Goal: Task Accomplishment & Management: Complete application form

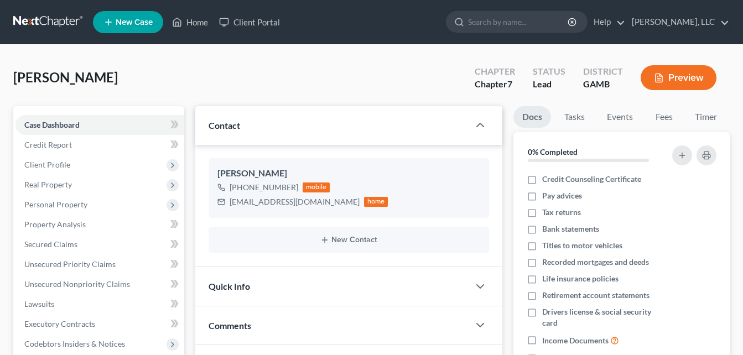
click at [211, 64] on div "[PERSON_NAME] Upgraded Chapter Chapter 7 Status Lead District GAMB Preview" at bounding box center [371, 82] width 717 height 48
click at [196, 24] on link "Home" at bounding box center [190, 22] width 47 height 20
click at [200, 25] on link "Home" at bounding box center [190, 22] width 47 height 20
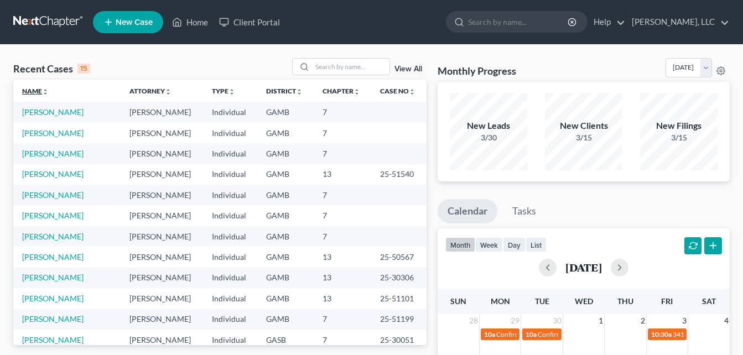
click at [49, 91] on icon "unfold_more" at bounding box center [45, 92] width 7 height 7
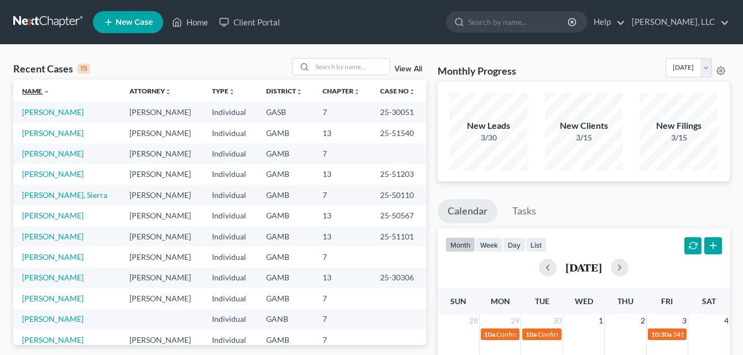
click at [50, 91] on icon "expand_less" at bounding box center [46, 92] width 7 height 7
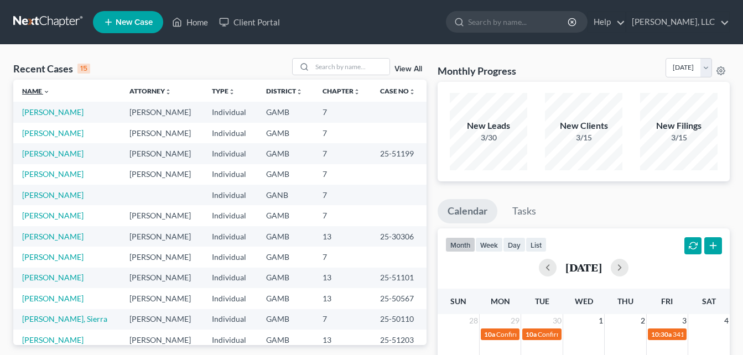
click at [50, 92] on icon "expand_more" at bounding box center [46, 92] width 7 height 7
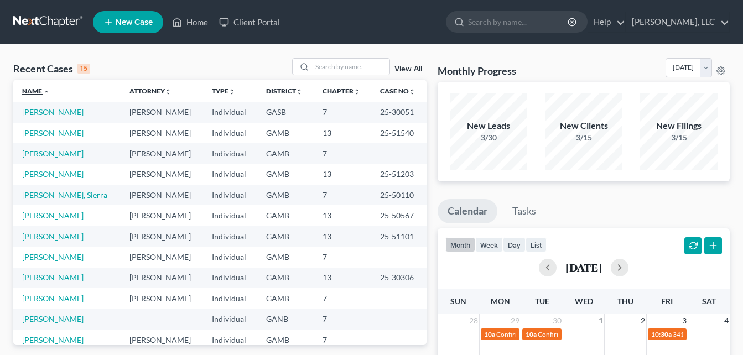
click at [50, 92] on icon "expand_less" at bounding box center [46, 92] width 7 height 7
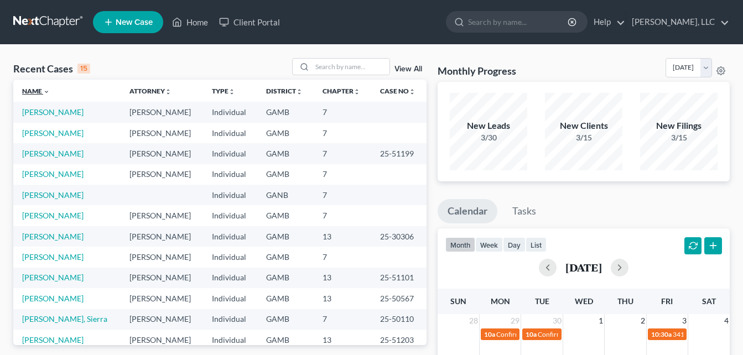
click at [50, 94] on icon "expand_more" at bounding box center [46, 92] width 7 height 7
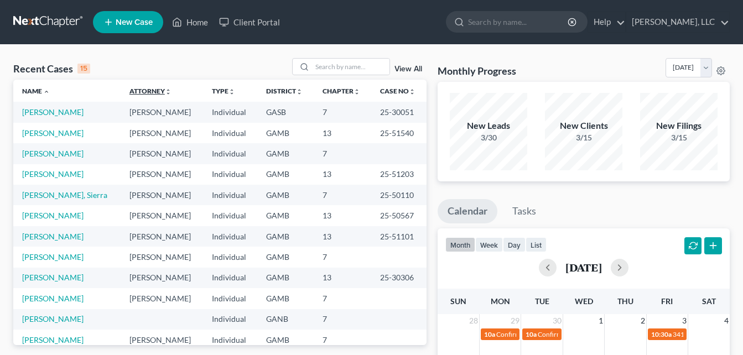
click at [165, 92] on icon "unfold_more" at bounding box center [168, 92] width 7 height 7
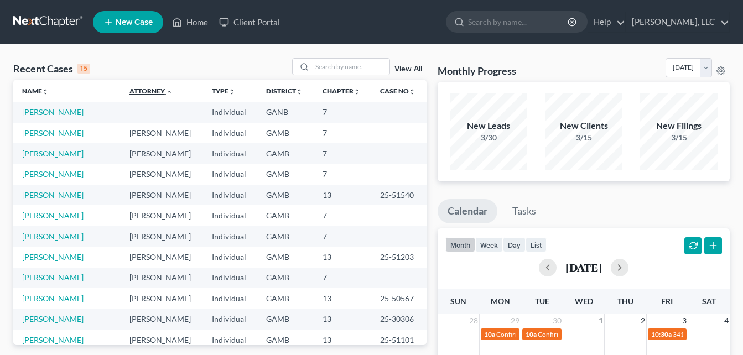
click at [166, 93] on icon "expand_less" at bounding box center [169, 92] width 7 height 7
click at [229, 90] on icon "unfold_more" at bounding box center [232, 92] width 7 height 7
click at [297, 90] on icon "unfold_more" at bounding box center [299, 92] width 7 height 7
click at [360, 94] on icon "unfold_more" at bounding box center [357, 92] width 7 height 7
click at [360, 95] on icon "expand_less" at bounding box center [357, 92] width 7 height 7
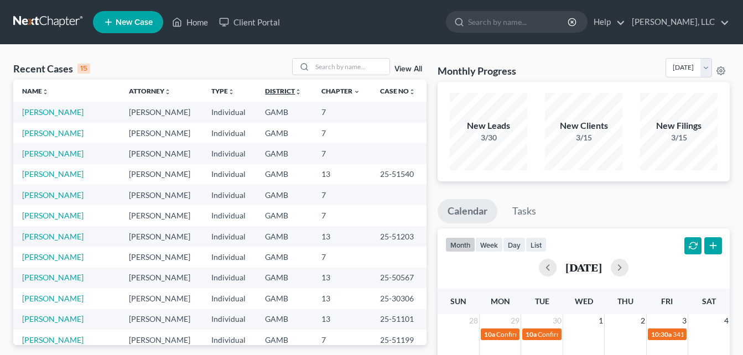
click at [302, 94] on icon "unfold_more" at bounding box center [298, 92] width 7 height 7
click at [49, 92] on icon "unfold_more" at bounding box center [45, 92] width 7 height 7
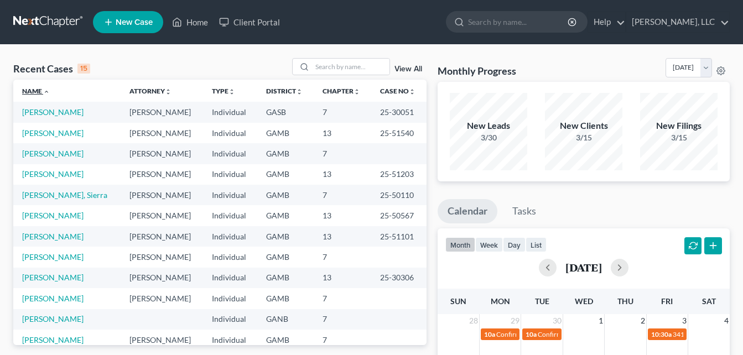
click at [50, 95] on icon "expand_less" at bounding box center [46, 92] width 7 height 7
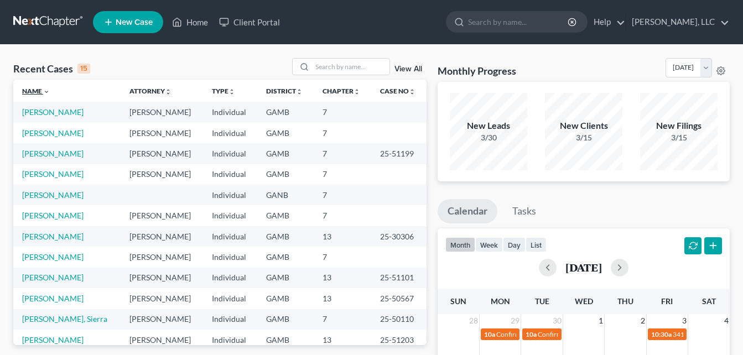
click at [50, 92] on icon "expand_more" at bounding box center [46, 92] width 7 height 7
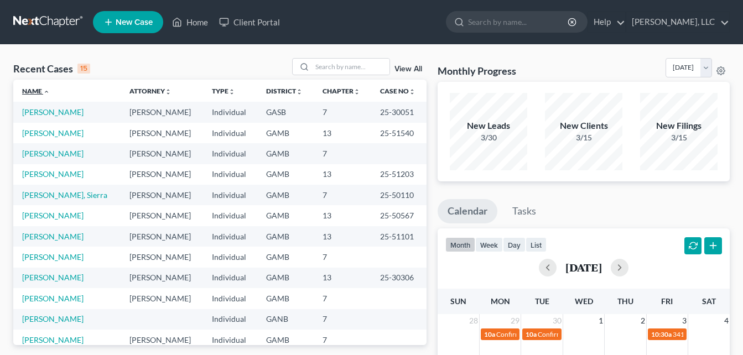
click at [50, 92] on icon "expand_less" at bounding box center [46, 92] width 7 height 7
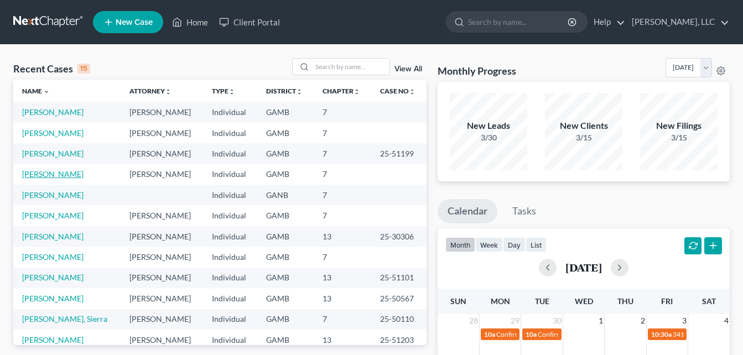
click at [58, 179] on link "[PERSON_NAME]" at bounding box center [52, 173] width 61 height 9
click at [45, 179] on link "[PERSON_NAME]" at bounding box center [52, 173] width 61 height 9
click at [44, 185] on td "[PERSON_NAME]" at bounding box center [66, 174] width 107 height 20
click at [50, 90] on icon "expand_more" at bounding box center [46, 92] width 7 height 7
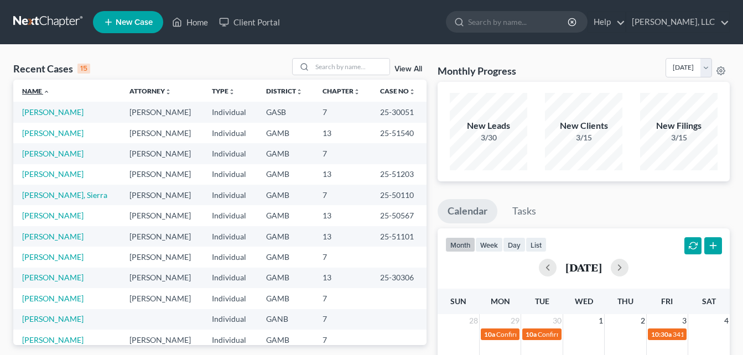
click at [50, 91] on icon "expand_less" at bounding box center [46, 92] width 7 height 7
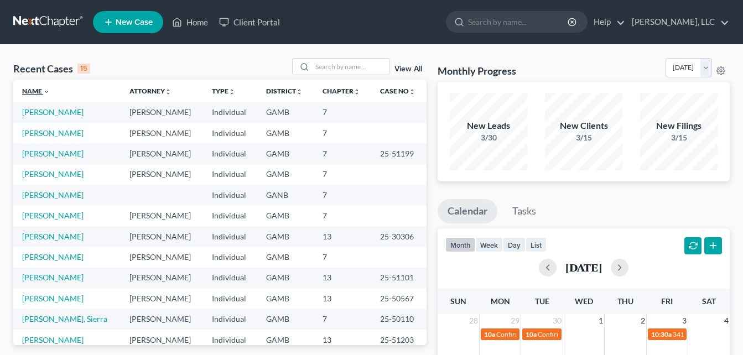
click at [50, 95] on icon "expand_more" at bounding box center [46, 92] width 7 height 7
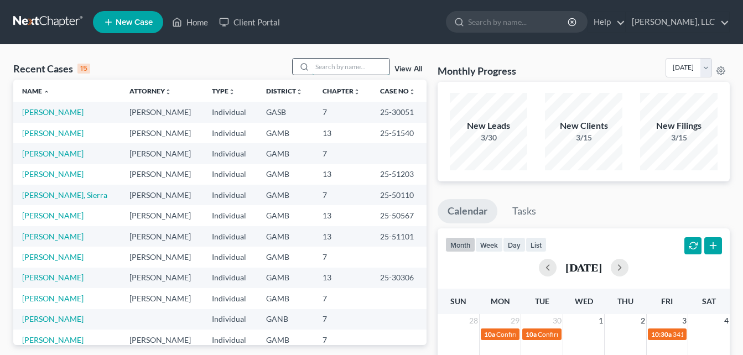
click at [364, 71] on input "search" at bounding box center [350, 67] width 77 height 16
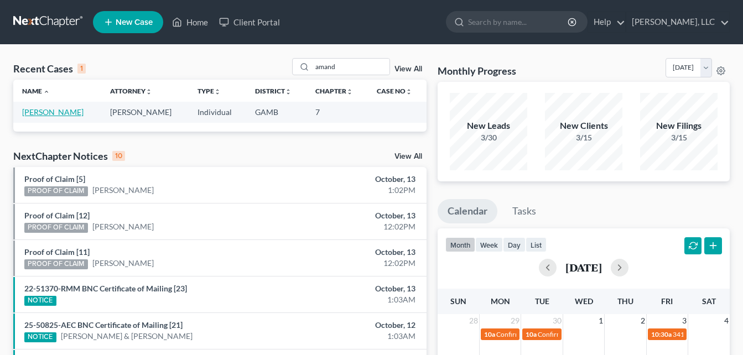
click at [38, 114] on link "[PERSON_NAME]" at bounding box center [52, 111] width 61 height 9
click at [345, 68] on input "amand" at bounding box center [350, 67] width 77 height 16
type input "a"
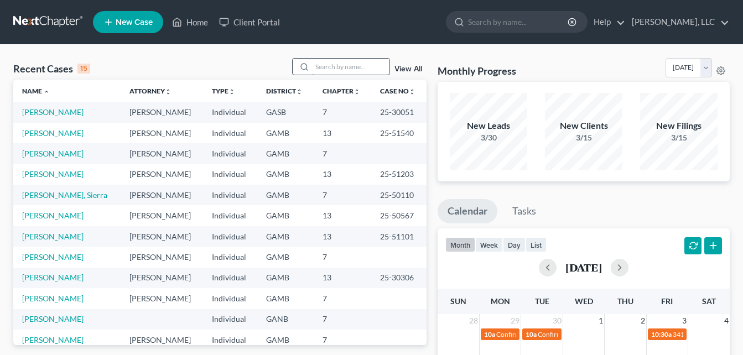
click at [334, 63] on input "search" at bounding box center [350, 67] width 77 height 16
type input "amanda"
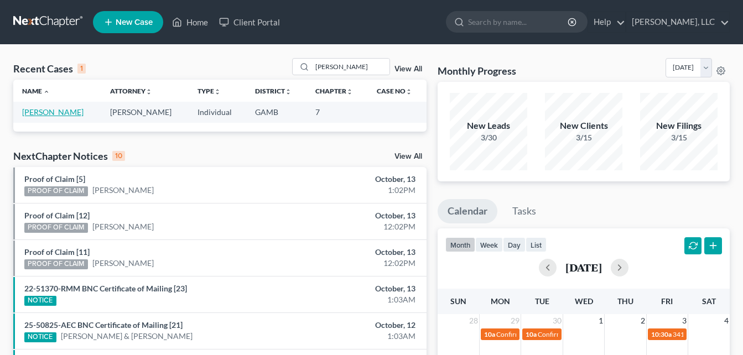
click at [52, 115] on link "[PERSON_NAME]" at bounding box center [52, 111] width 61 height 9
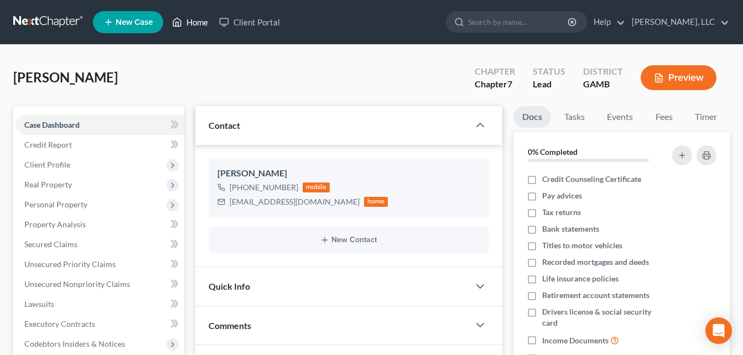
click at [195, 23] on link "Home" at bounding box center [190, 22] width 47 height 20
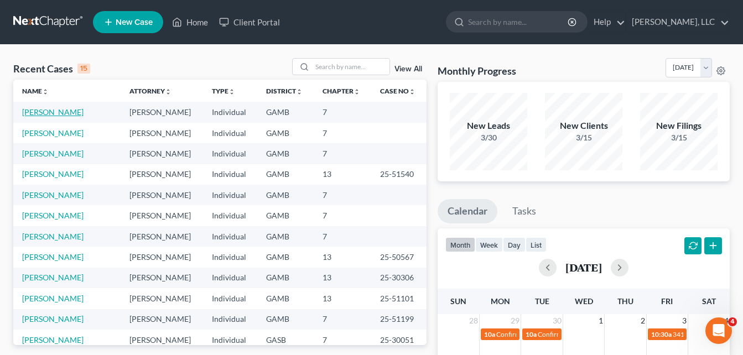
click at [64, 113] on link "[PERSON_NAME]" at bounding box center [52, 111] width 61 height 9
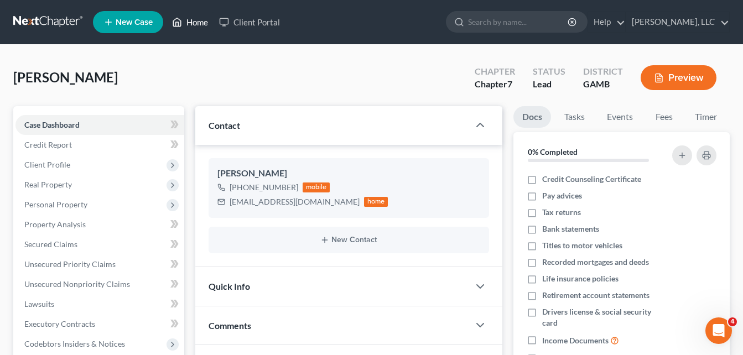
drag, startPoint x: 199, startPoint y: 25, endPoint x: 224, endPoint y: 35, distance: 26.6
click at [199, 25] on link "Home" at bounding box center [190, 22] width 47 height 20
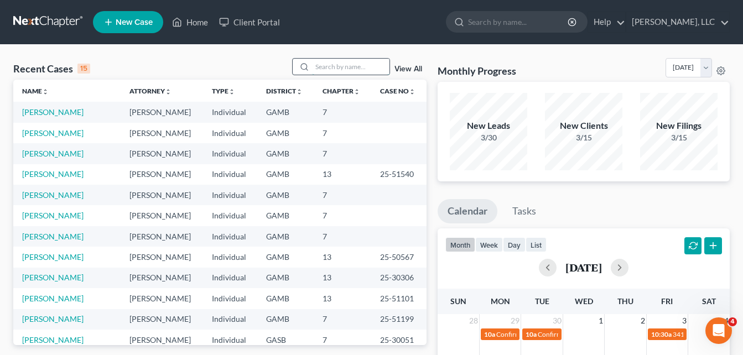
click at [361, 68] on input "search" at bounding box center [350, 67] width 77 height 16
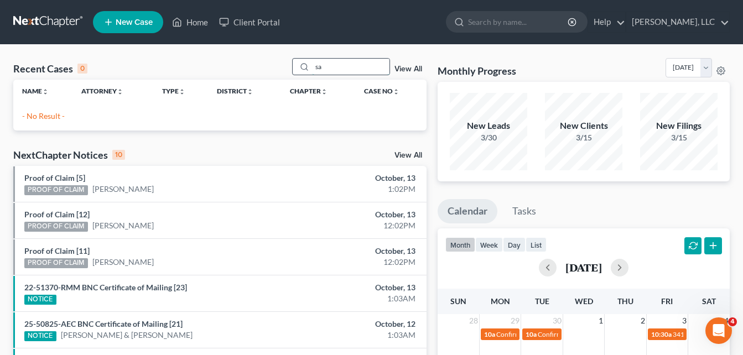
type input "s"
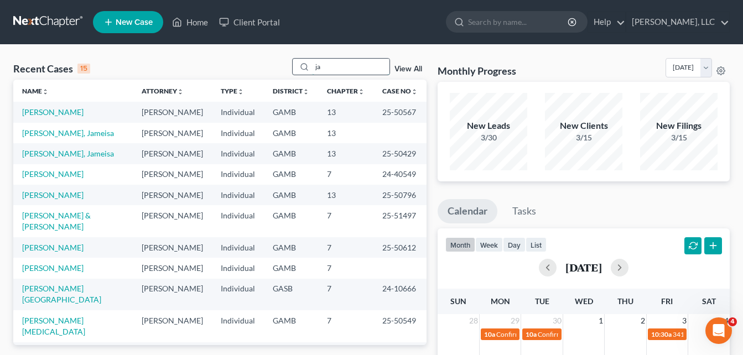
type input "j"
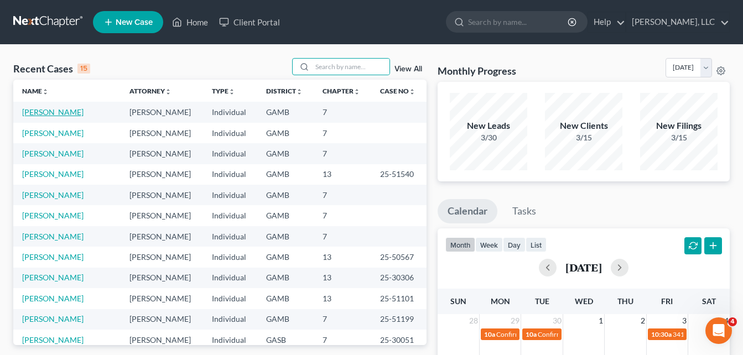
click at [41, 112] on link "[PERSON_NAME]" at bounding box center [52, 111] width 61 height 9
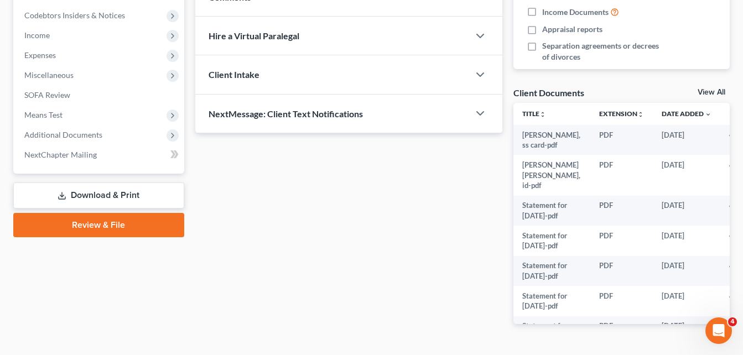
scroll to position [357, 0]
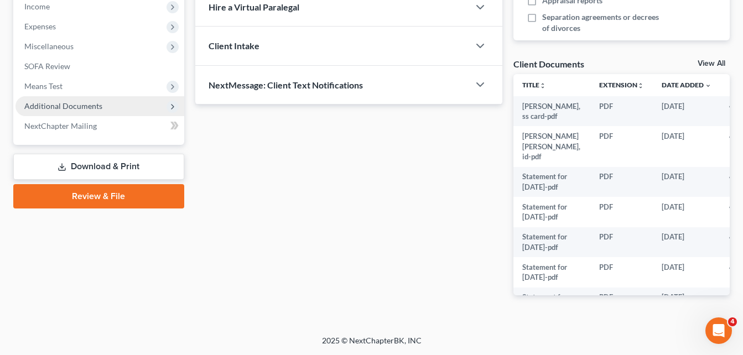
click at [82, 102] on span "Additional Documents" at bounding box center [63, 105] width 78 height 9
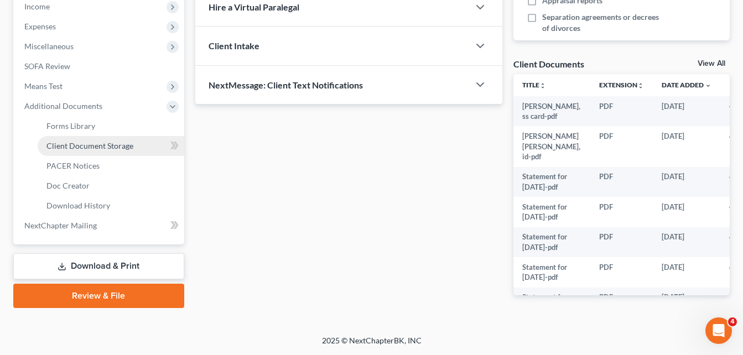
click at [95, 143] on span "Client Document Storage" at bounding box center [89, 145] width 87 height 9
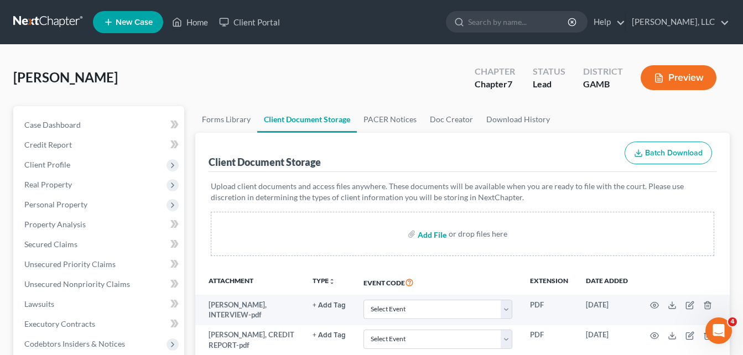
click at [438, 236] on input "file" at bounding box center [431, 234] width 27 height 20
type input "C:\fakepath\[PERSON_NAME], garnishment service letter.pdf"
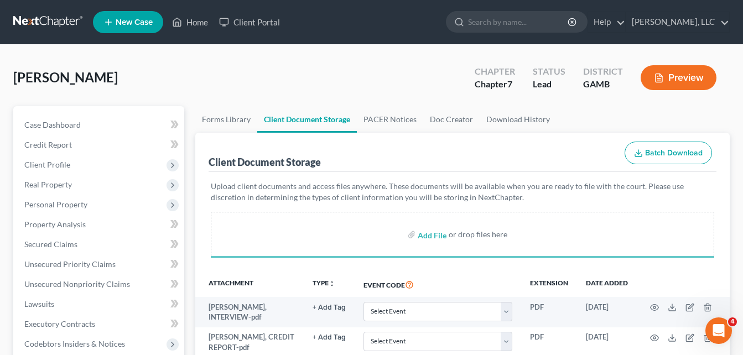
click at [195, 86] on div "[PERSON_NAME] Upgraded Chapter Chapter 7 Status Lead District GAMB Preview" at bounding box center [371, 82] width 717 height 48
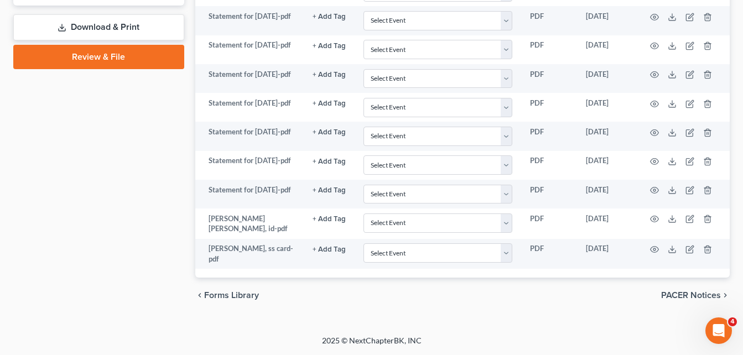
scroll to position [600, 0]
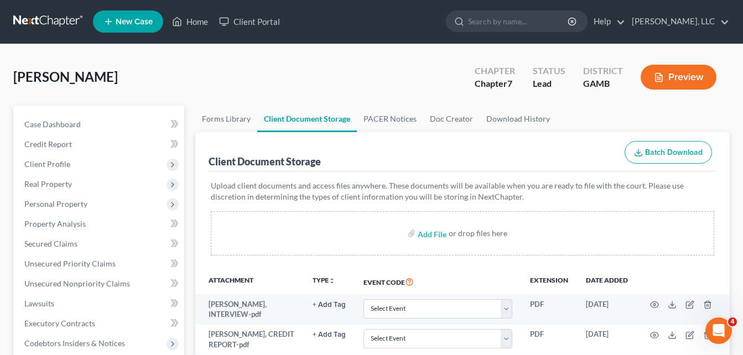
scroll to position [0, 0]
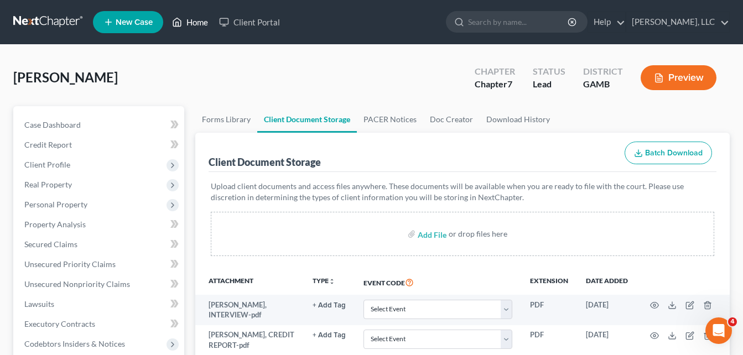
click at [189, 24] on link "Home" at bounding box center [190, 22] width 47 height 20
click at [192, 22] on link "Home" at bounding box center [190, 22] width 47 height 20
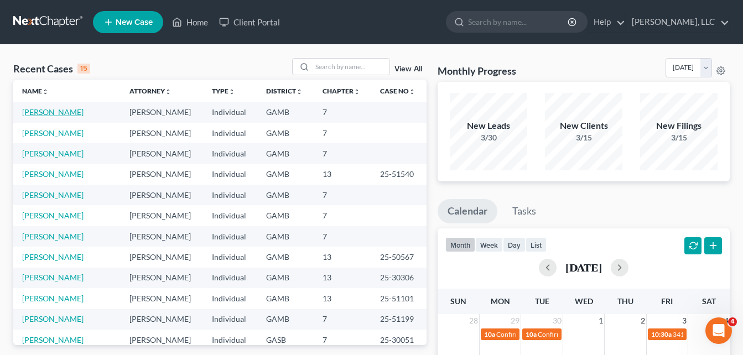
click at [57, 110] on link "[PERSON_NAME]" at bounding box center [52, 111] width 61 height 9
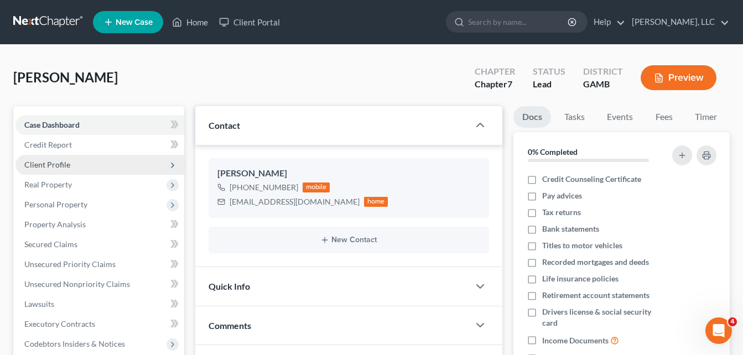
click at [53, 168] on span "Client Profile" at bounding box center [47, 164] width 46 height 9
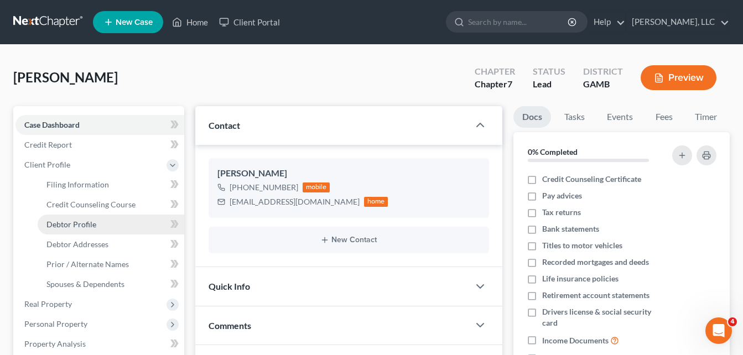
click at [59, 225] on span "Debtor Profile" at bounding box center [71, 224] width 50 height 9
select select "0"
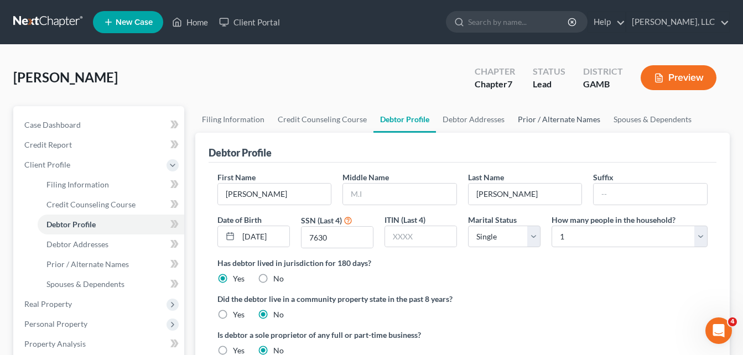
click at [560, 117] on link "Prior / Alternate Names" at bounding box center [559, 119] width 96 height 27
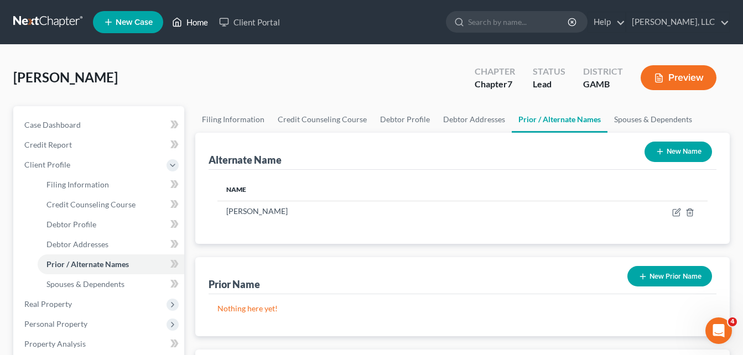
click at [189, 25] on link "Home" at bounding box center [190, 22] width 47 height 20
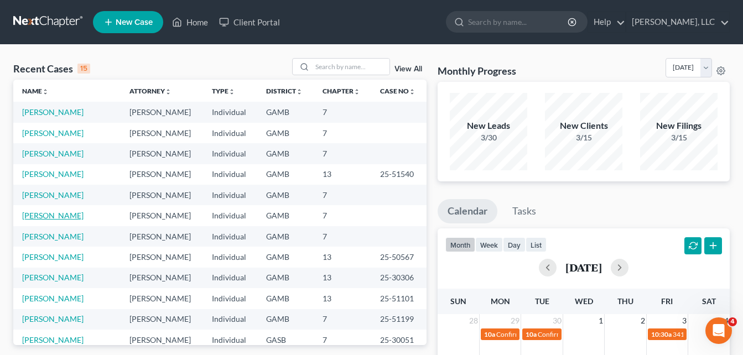
click at [60, 219] on link "[PERSON_NAME]" at bounding box center [52, 215] width 61 height 9
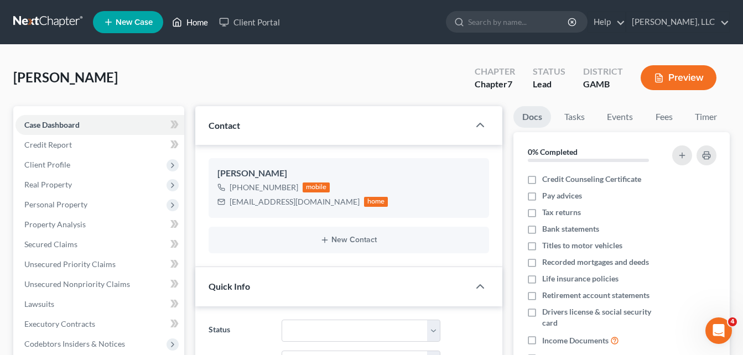
click at [197, 23] on link "Home" at bounding box center [190, 22] width 47 height 20
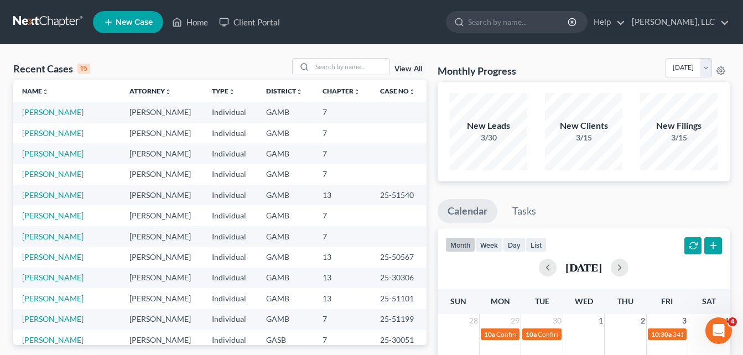
click at [128, 28] on link "New Case" at bounding box center [128, 22] width 70 height 22
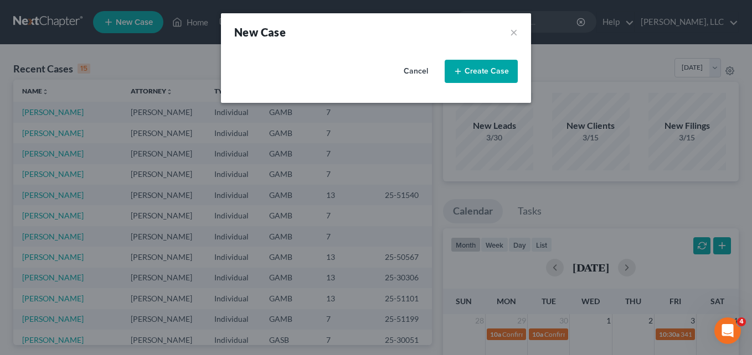
select select "18"
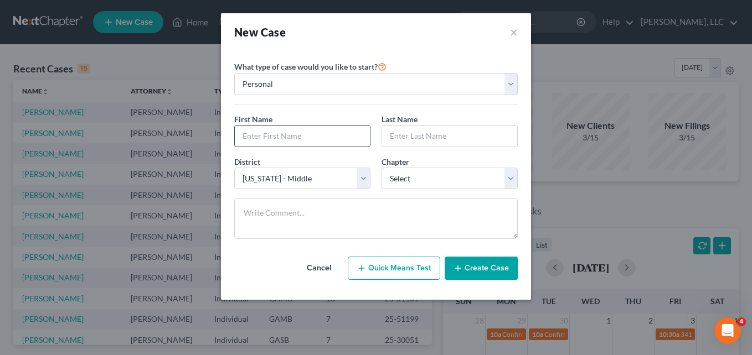
click at [284, 136] on input "text" at bounding box center [302, 136] width 135 height 21
click at [512, 34] on button "×" at bounding box center [514, 31] width 8 height 15
